Goal: Task Accomplishment & Management: Use online tool/utility

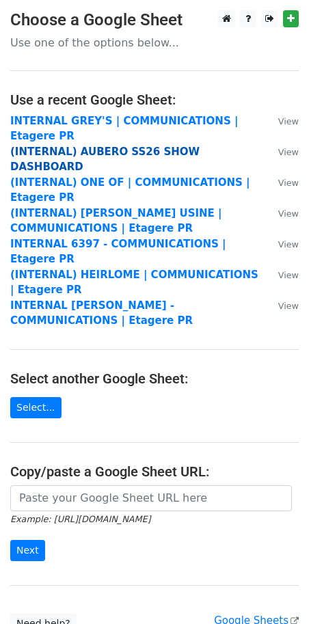
click at [77, 150] on strong "(INTERNAL) AUBERO SS26 SHOW DASHBOARD" at bounding box center [104, 160] width 189 height 28
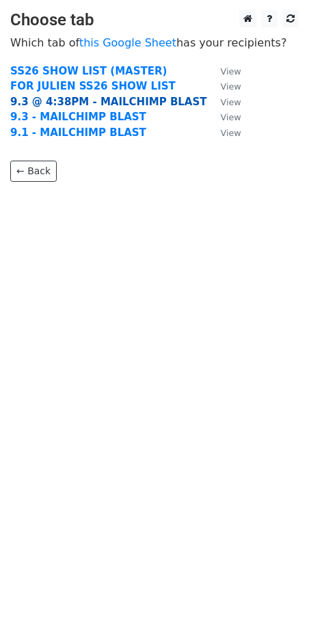
click at [47, 103] on strong "9.3 @ 4:38PM - MAILCHIMP BLAST" at bounding box center [108, 102] width 197 height 12
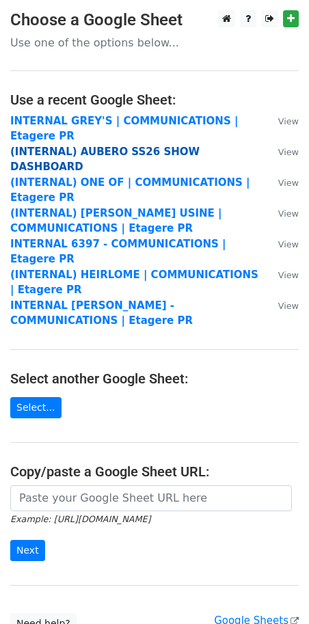
click at [64, 148] on strong "(INTERNAL) AUBERO SS26 SHOW DASHBOARD" at bounding box center [104, 160] width 189 height 28
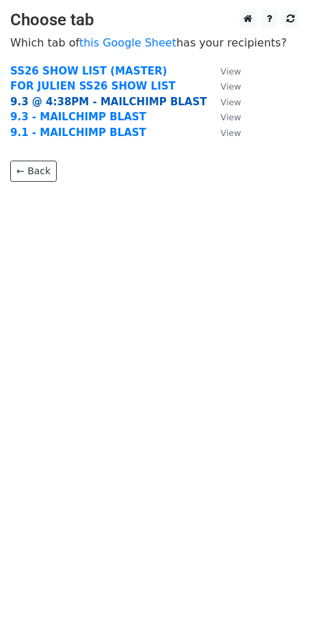
click at [57, 104] on strong "9.3 @ 4:38PM - MAILCHIMP BLAST" at bounding box center [108, 102] width 197 height 12
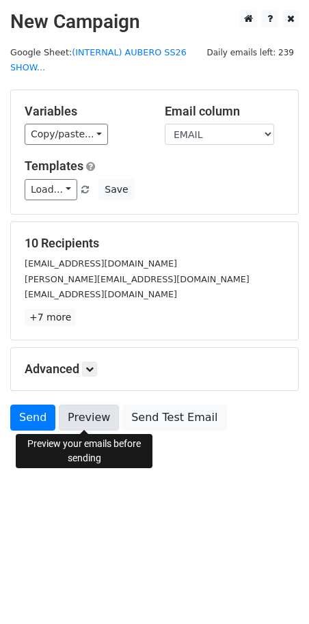
click at [78, 412] on link "Preview" at bounding box center [89, 418] width 60 height 26
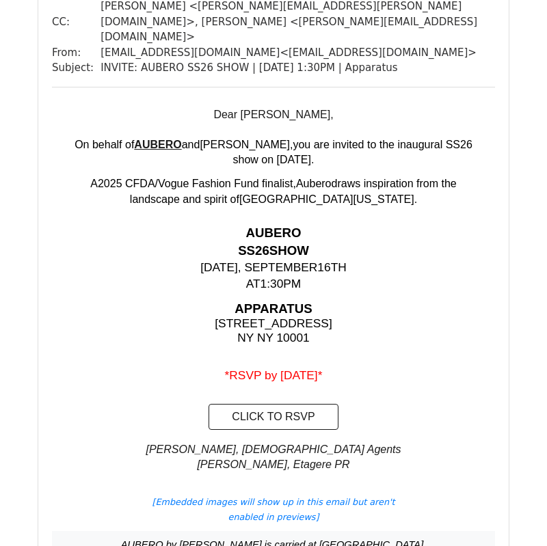
scroll to position [1829, 0]
